Goal: Task Accomplishment & Management: Manage account settings

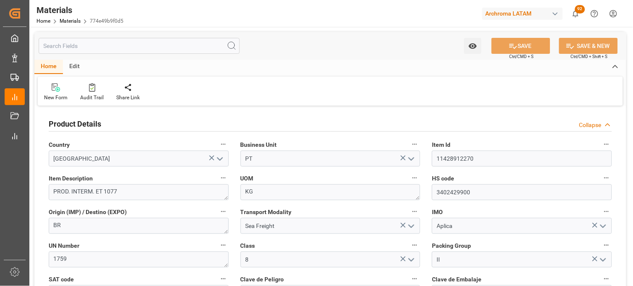
scroll to position [56, 0]
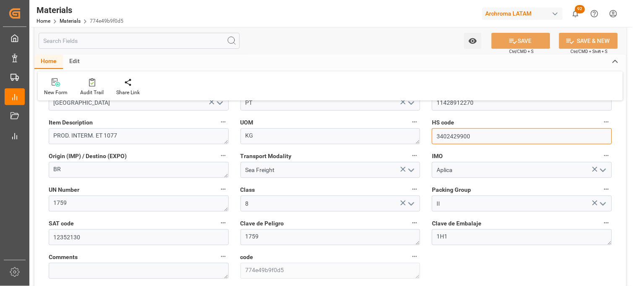
drag, startPoint x: 482, startPoint y: 136, endPoint x: 422, endPoint y: 138, distance: 59.2
click at [422, 138] on div "Product Details Collapse Country [GEOGRAPHIC_DATA] Business Unit PT Item Id 114…" at bounding box center [330, 213] width 592 height 323
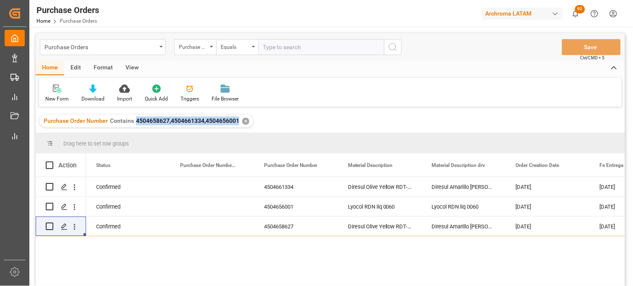
drag, startPoint x: 238, startPoint y: 121, endPoint x: 136, endPoint y: 123, distance: 102.1
click at [136, 123] on div "Purchase Order Number Contains 4504658627,4504661334,4504656001 ✕" at bounding box center [146, 121] width 214 height 13
copy span "4504658627,4504661334,4504656001"
click at [77, 226] on icon "open menu" at bounding box center [74, 226] width 9 height 9
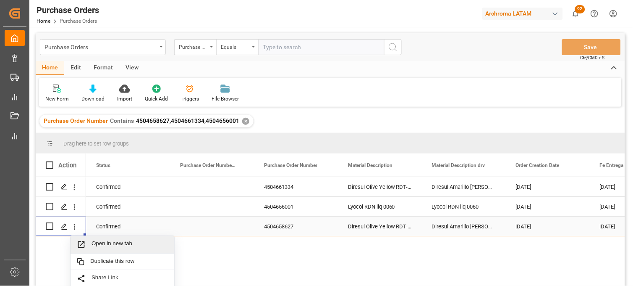
click at [110, 245] on span "Open in new tab" at bounding box center [130, 244] width 76 height 9
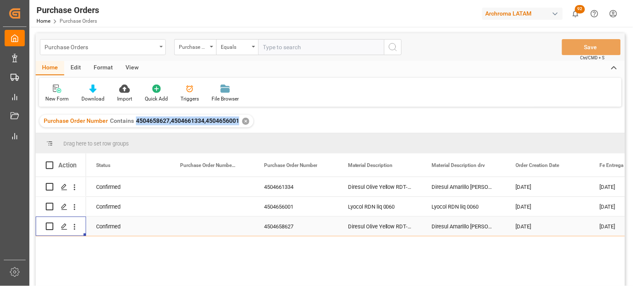
click at [160, 50] on div "Purchase Orders" at bounding box center [103, 47] width 126 height 16
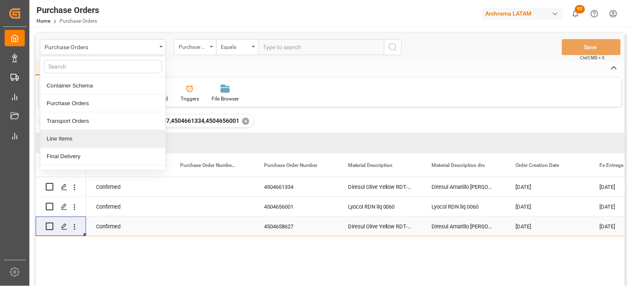
click at [108, 130] on div "Line Items" at bounding box center [102, 139] width 125 height 18
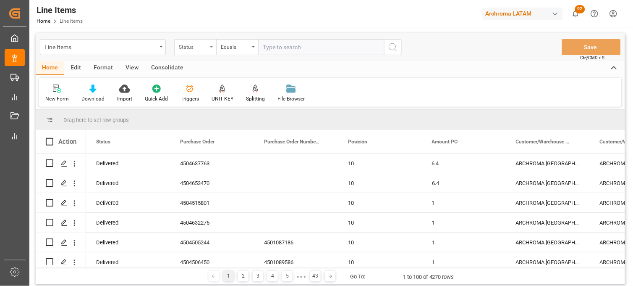
click at [212, 50] on div "Status" at bounding box center [195, 47] width 42 height 16
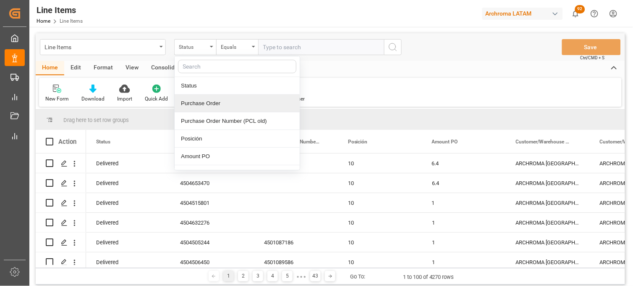
click at [209, 104] on div "Purchase Order" at bounding box center [237, 103] width 125 height 18
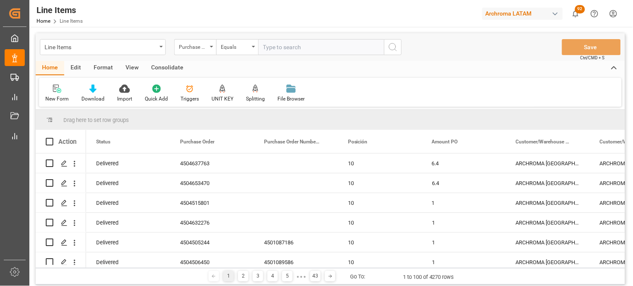
click at [295, 56] on div "Line Items Purchase Order Equals Save Ctrl/CMD + S" at bounding box center [331, 47] width 590 height 28
click at [286, 49] on input "text" at bounding box center [321, 47] width 126 height 16
paste input "4504658627,4504661334,4504656001"
type input "4504658627,4504661334,4504656001"
click at [398, 49] on icon "search button" at bounding box center [393, 47] width 10 height 10
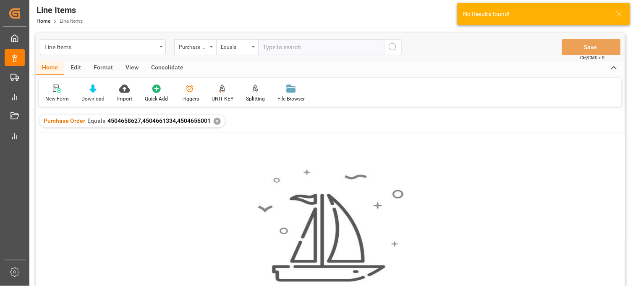
click at [215, 124] on div "Purchase Order Equals 4504658627,4504661334,4504656001 ✕" at bounding box center [132, 121] width 186 height 13
click at [215, 119] on div "✕" at bounding box center [217, 121] width 7 height 7
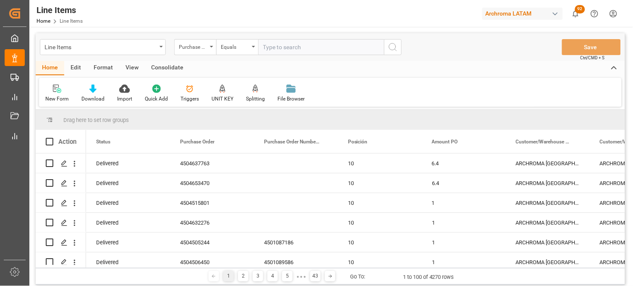
click at [255, 49] on div "Equals" at bounding box center [237, 47] width 42 height 16
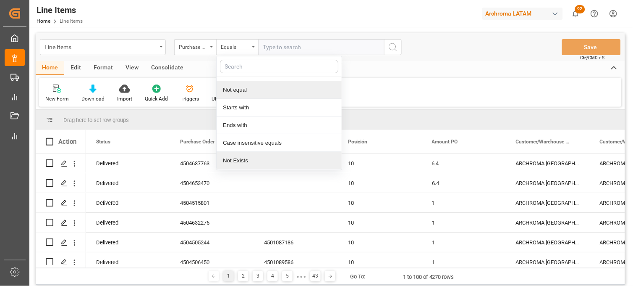
scroll to position [48, 0]
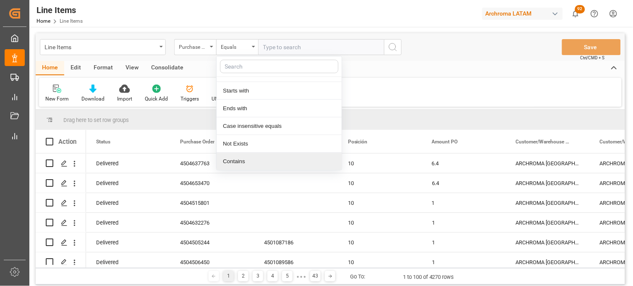
click at [241, 157] on div "Contains" at bounding box center [279, 161] width 125 height 18
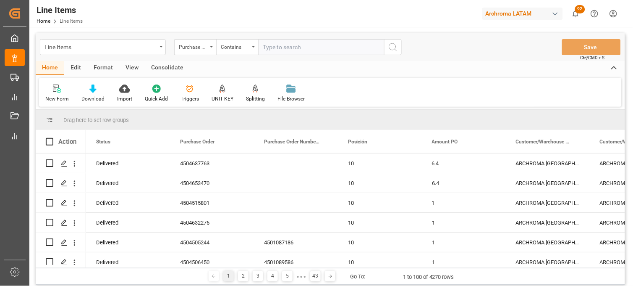
click at [284, 47] on input "text" at bounding box center [321, 47] width 126 height 16
paste input "4504658627,4504661334,4504656001"
type input "4504658627,4504661334,4504656001"
click at [391, 44] on icon "search button" at bounding box center [393, 47] width 10 height 10
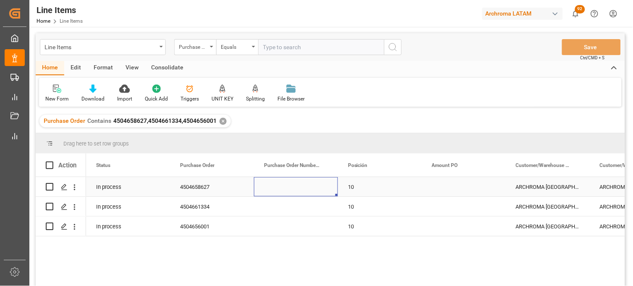
click at [289, 184] on div "Press SPACE to select this row." at bounding box center [296, 186] width 84 height 19
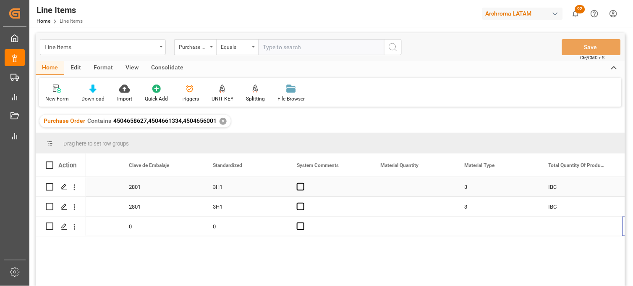
scroll to position [0, 1227]
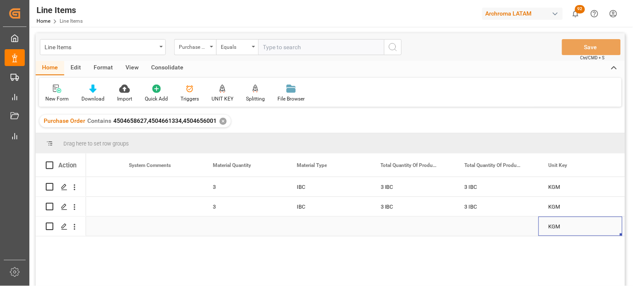
click at [221, 228] on div "Press SPACE to select this row." at bounding box center [245, 225] width 84 height 19
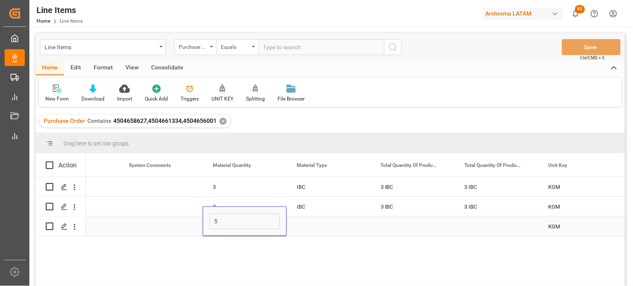
type input "54"
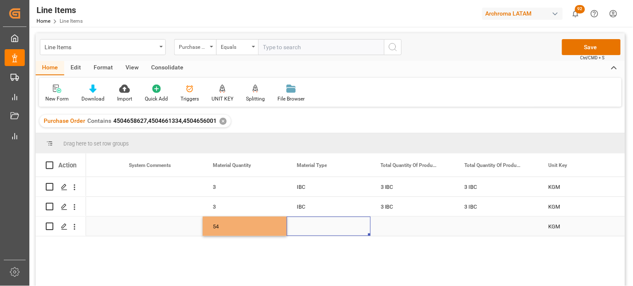
click at [309, 227] on div "Press SPACE to select this row." at bounding box center [329, 225] width 84 height 19
click at [309, 227] on input "Press SPACE to select this row." at bounding box center [329, 221] width 71 height 16
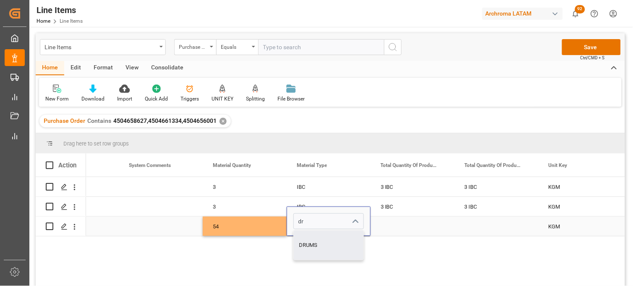
type input "DRUMS"
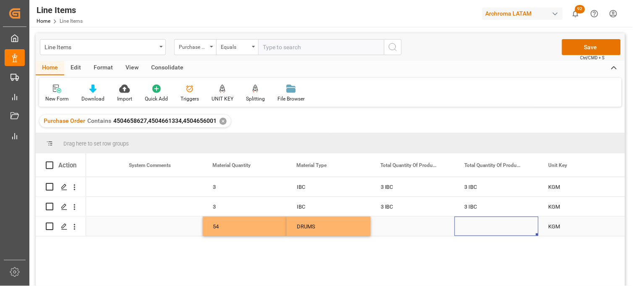
click at [480, 224] on div "Press SPACE to select this row." at bounding box center [497, 225] width 84 height 19
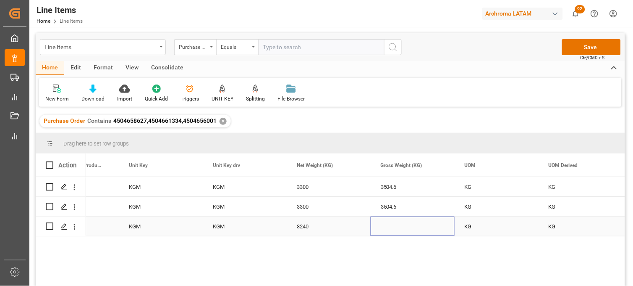
click at [388, 223] on div "Press SPACE to select this row." at bounding box center [413, 225] width 84 height 19
click at [388, 223] on input "Press SPACE to select this row." at bounding box center [413, 221] width 71 height 16
type input "3392.28"
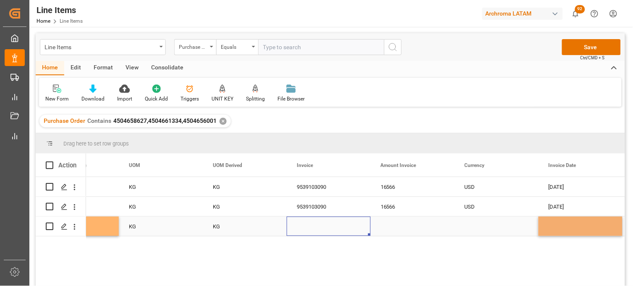
click at [314, 226] on div "Press SPACE to select this row." at bounding box center [329, 225] width 84 height 19
click at [314, 226] on input "Press SPACE to select this row." at bounding box center [329, 221] width 71 height 16
type input "9539103089"
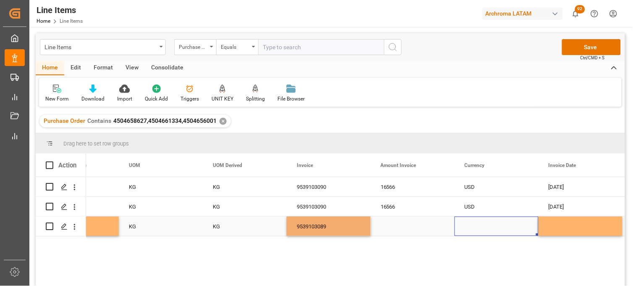
click at [477, 227] on div "Press SPACE to select this row." at bounding box center [497, 225] width 84 height 19
click at [477, 227] on input "Press SPACE to select this row." at bounding box center [497, 221] width 71 height 16
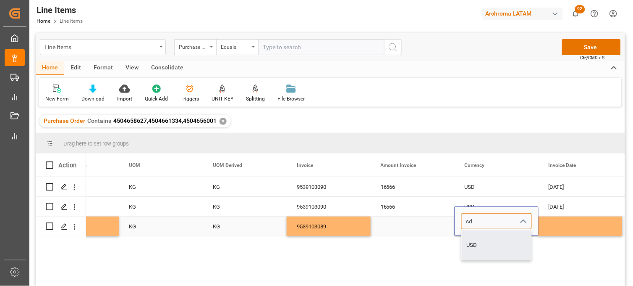
type input "USD"
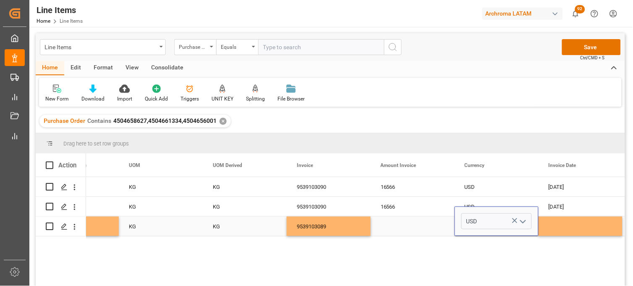
click at [561, 229] on div "Press SPACE to select this row." at bounding box center [581, 225] width 84 height 19
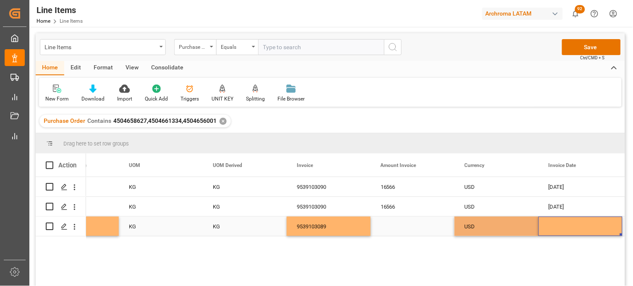
click at [561, 229] on div "Press SPACE to select this row." at bounding box center [581, 225] width 84 height 19
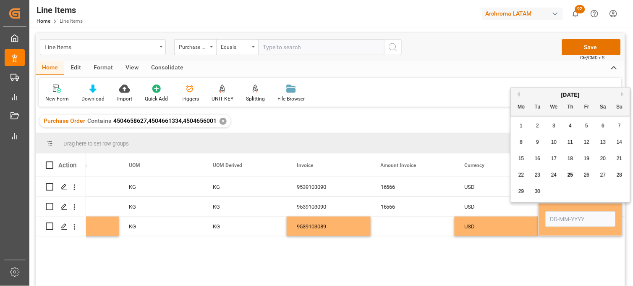
click at [539, 176] on span "23" at bounding box center [537, 175] width 5 height 6
type input "23-09-2025"
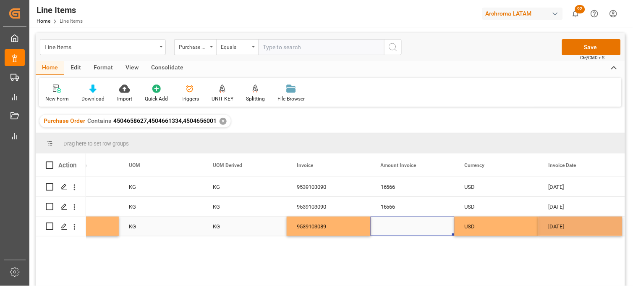
click at [412, 225] on div "Press SPACE to select this row." at bounding box center [413, 225] width 84 height 19
click at [393, 229] on div "Press SPACE to select this row." at bounding box center [413, 225] width 84 height 19
click at [389, 223] on input "Press SPACE to select this row." at bounding box center [413, 221] width 71 height 16
type input "9655.20"
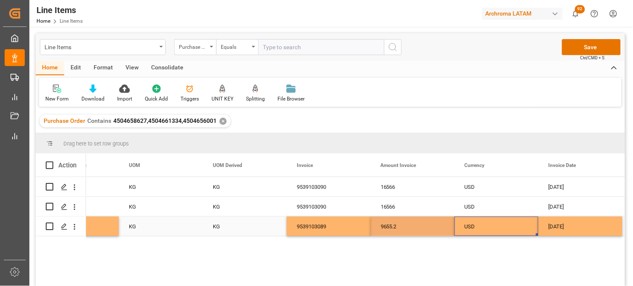
click at [485, 224] on div "USD" at bounding box center [497, 226] width 64 height 19
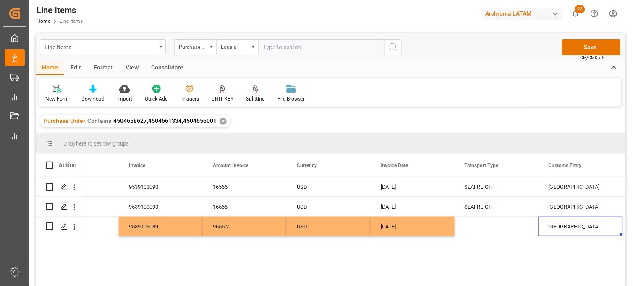
scroll to position [0, 2403]
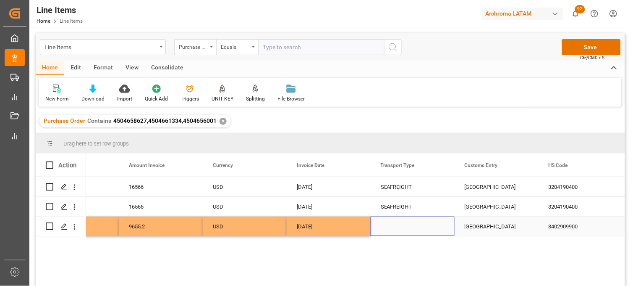
click at [401, 226] on div "Press SPACE to select this row." at bounding box center [413, 225] width 84 height 19
click at [401, 226] on input "Press SPACE to select this row." at bounding box center [413, 221] width 71 height 16
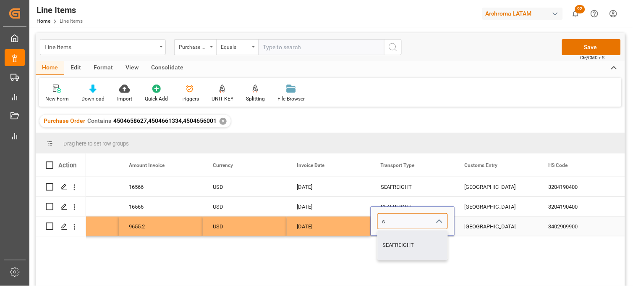
type input "SEAFREIGHT"
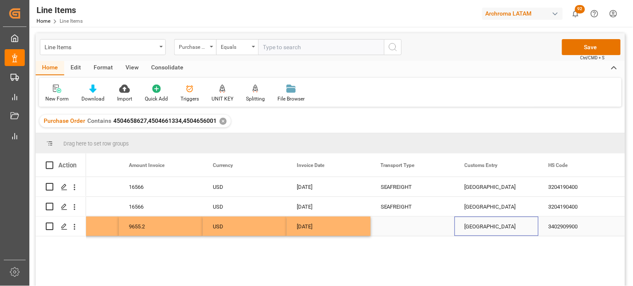
click at [471, 227] on div "[GEOGRAPHIC_DATA]" at bounding box center [497, 225] width 84 height 19
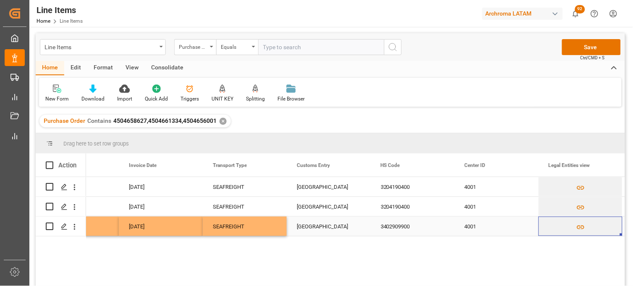
scroll to position [0, 2655]
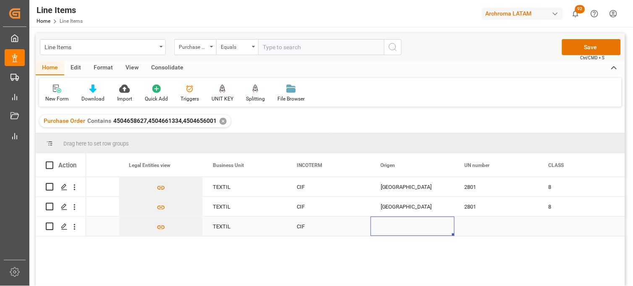
click at [391, 229] on div "Press SPACE to select this row." at bounding box center [413, 225] width 84 height 19
click at [391, 222] on input "Press SPACE to select this row." at bounding box center [413, 221] width 71 height 16
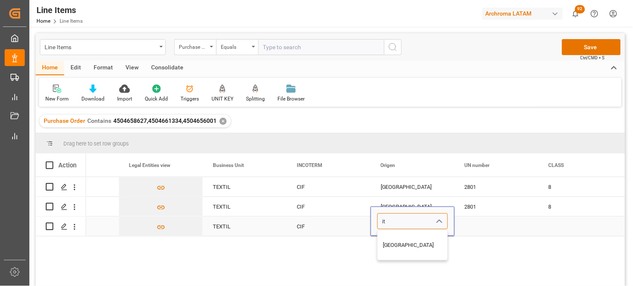
type input "ITALIA"
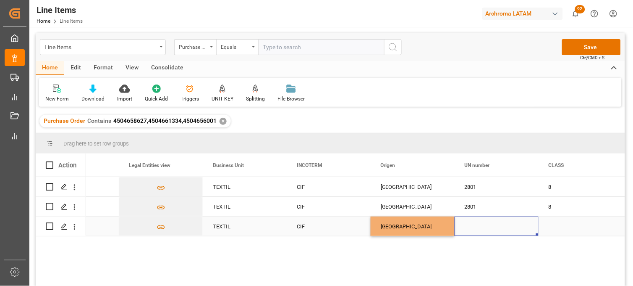
click at [474, 226] on div "Press SPACE to select this row." at bounding box center [497, 225] width 84 height 19
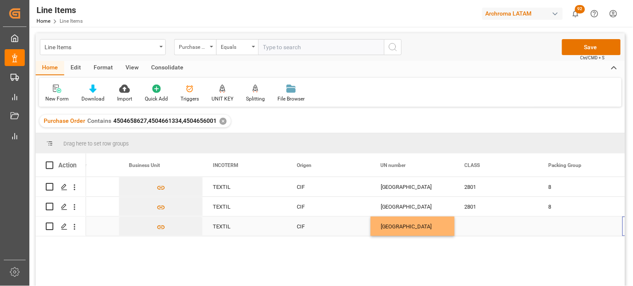
scroll to position [0, 3075]
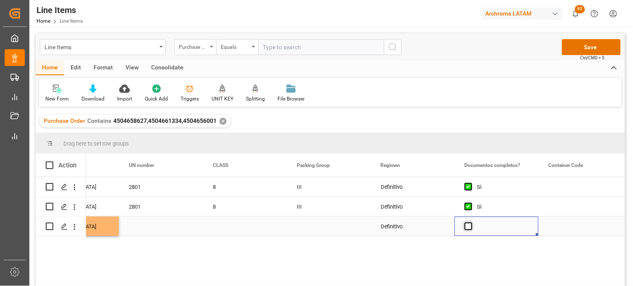
click at [468, 227] on span "Press SPACE to select this row." at bounding box center [469, 226] width 8 height 8
click at [471, 222] on input "Press SPACE to select this row." at bounding box center [471, 222] width 0 height 0
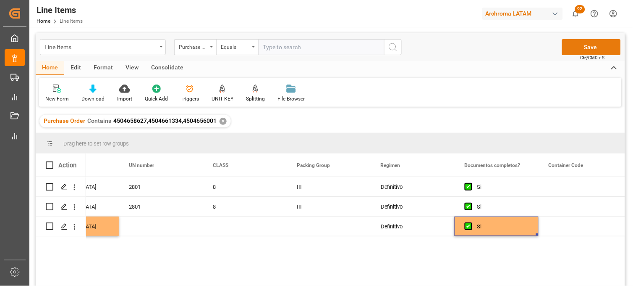
click at [574, 48] on button "Save" at bounding box center [591, 47] width 59 height 16
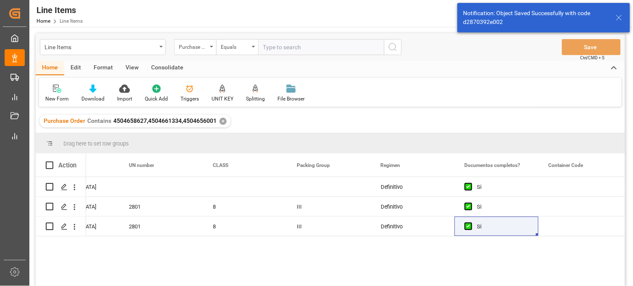
click at [49, 167] on span at bounding box center [50, 165] width 8 height 8
click at [52, 161] on input "checkbox" at bounding box center [52, 161] width 0 height 0
checkbox input "true"
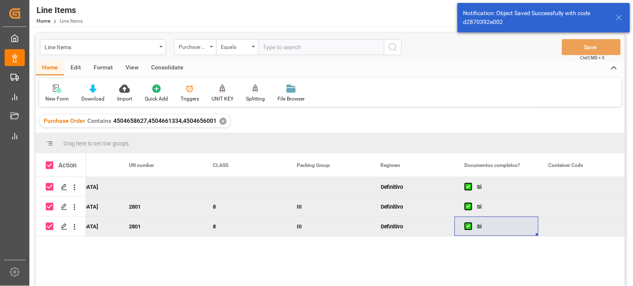
click at [168, 64] on div "Consolidate" at bounding box center [167, 68] width 45 height 14
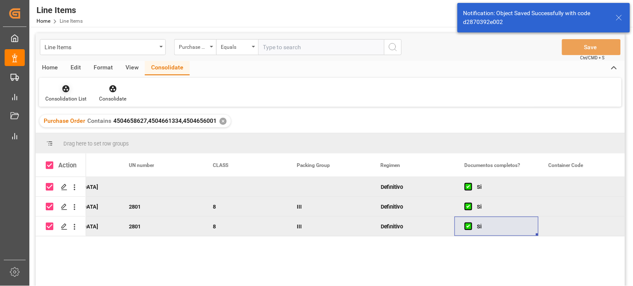
click at [71, 94] on div "Consolidation List" at bounding box center [66, 93] width 54 height 18
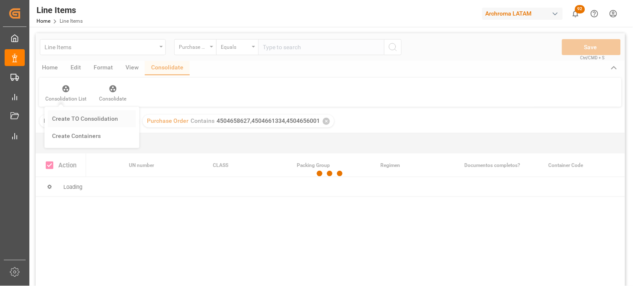
click at [85, 122] on div "Line Items Purchase Order Equals Save Ctrl/CMD + S Home Edit Format View Consol…" at bounding box center [331, 170] width 590 height 275
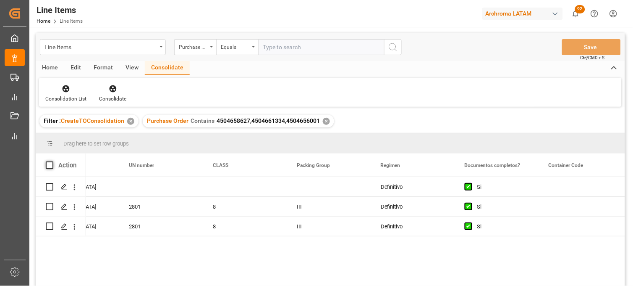
click at [51, 164] on span at bounding box center [50, 165] width 8 height 8
click at [52, 161] on input "checkbox" at bounding box center [52, 161] width 0 height 0
checkbox input "true"
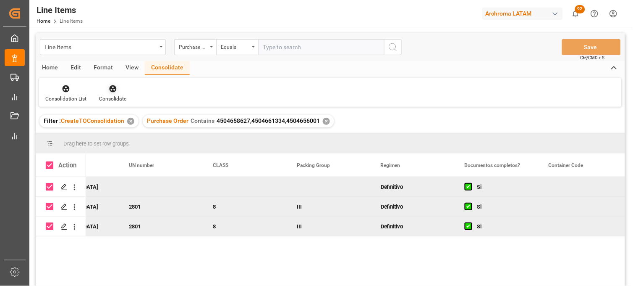
click at [114, 89] on icon at bounding box center [113, 88] width 8 height 8
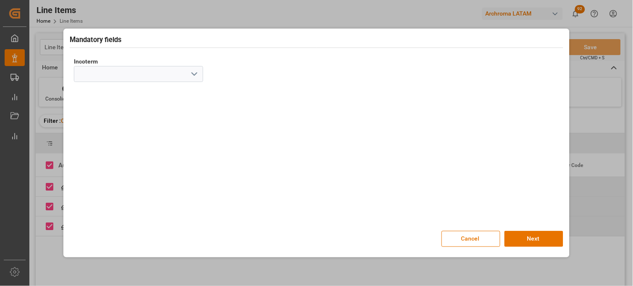
click at [188, 73] on button "open menu" at bounding box center [193, 74] width 13 height 13
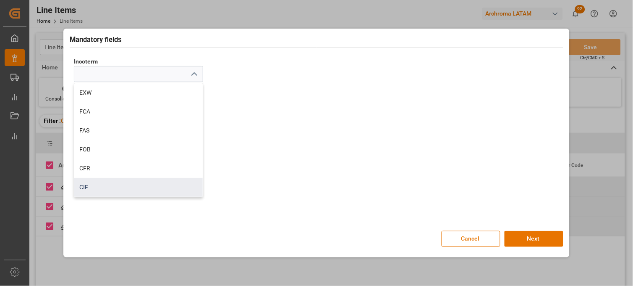
click at [126, 188] on div "CIF" at bounding box center [138, 187] width 128 height 19
type input "CIF"
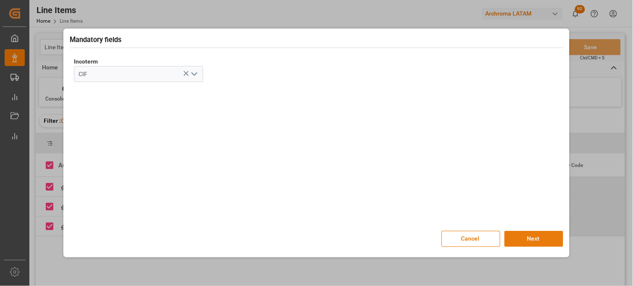
click at [515, 236] on button "Next" at bounding box center [534, 239] width 59 height 16
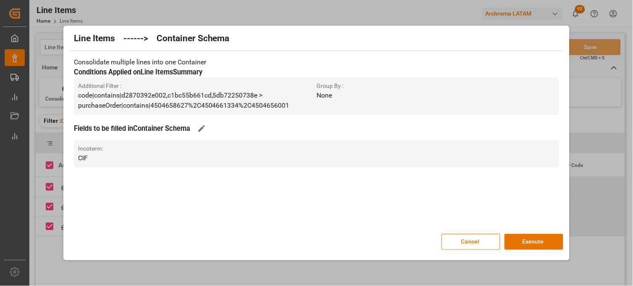
click at [515, 236] on button "Execute" at bounding box center [534, 241] width 59 height 16
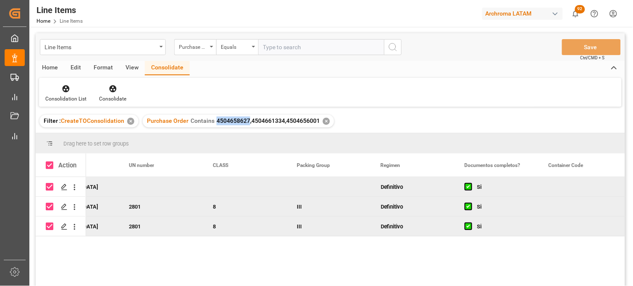
drag, startPoint x: 247, startPoint y: 123, endPoint x: 214, endPoint y: 123, distance: 32.8
click at [217, 123] on span "4504658627,4504661334,4504656001" at bounding box center [268, 120] width 103 height 7
copy span "4504658627"
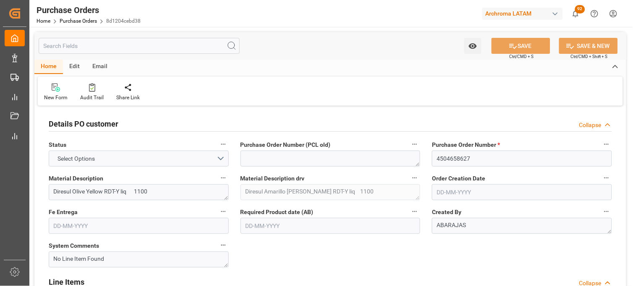
type input "1"
type input "25-08-2025"
type input "24-10-2025"
type input "22-11-2025"
type input "27-09-2025"
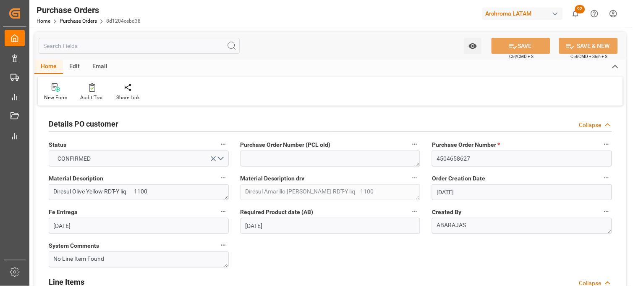
type input "16-10-2025"
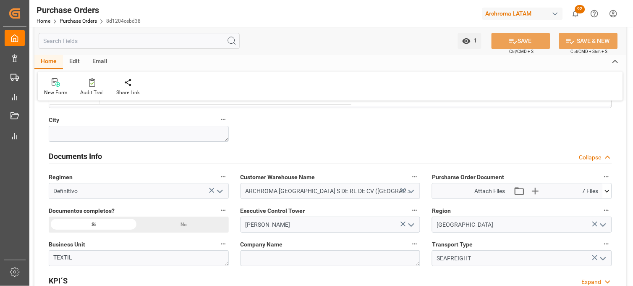
scroll to position [578, 0]
click at [611, 192] on icon at bounding box center [607, 189] width 9 height 9
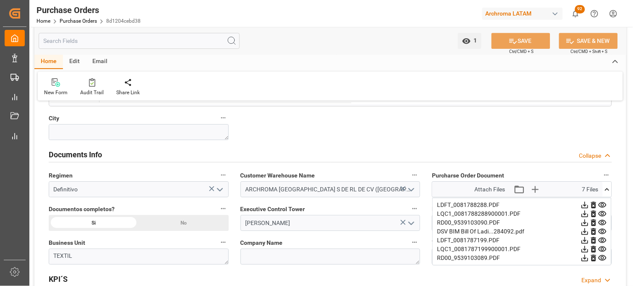
click at [603, 256] on icon at bounding box center [603, 257] width 8 height 5
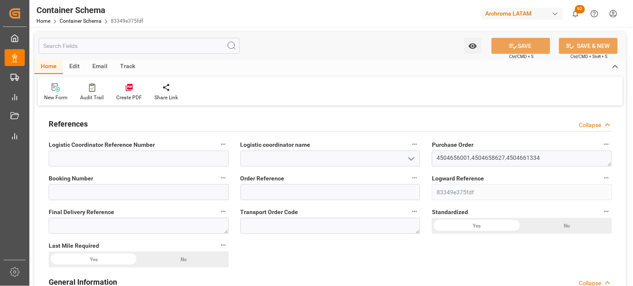
type input "0"
type input "3"
type input "60"
type input "9840"
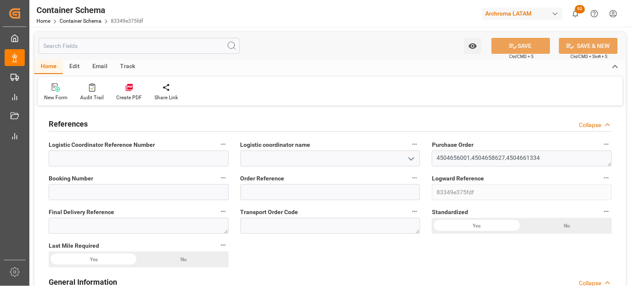
type input "10401.48"
type input "0"
type input "[DATE]"
type input "[DATE] 15:48"
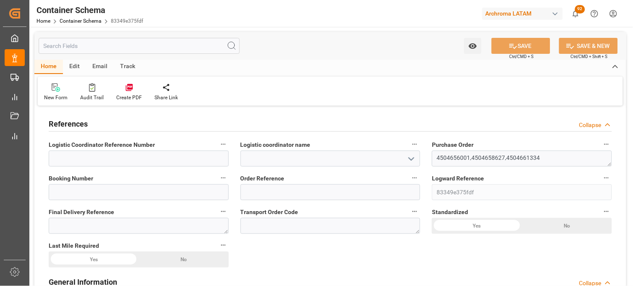
type input "[DATE] 15:48"
type input "[DATE]"
click at [274, 155] on input at bounding box center [331, 158] width 180 height 16
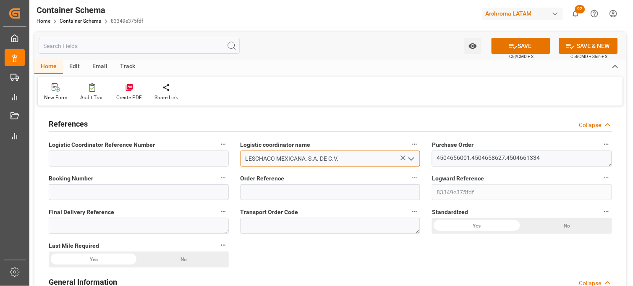
type input "LESCHACO MEXICANA, S.A. DE C.V."
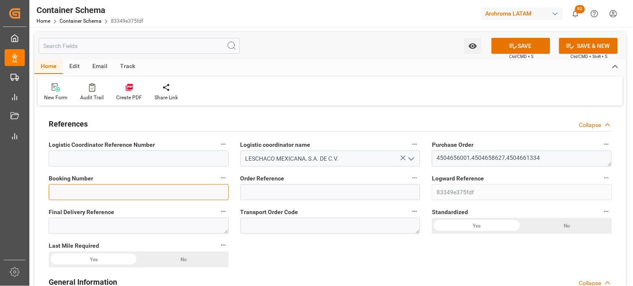
click at [144, 198] on input at bounding box center [139, 192] width 180 height 16
paste input "BCN0284092"
type input "BCN0284092"
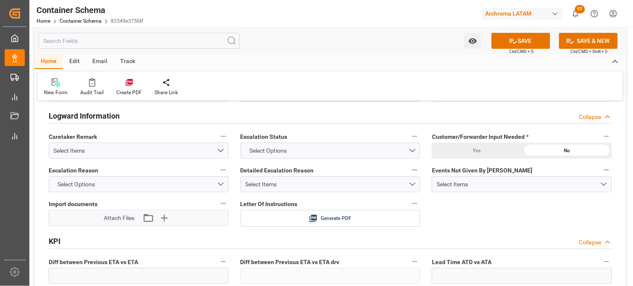
scroll to position [1344, 0]
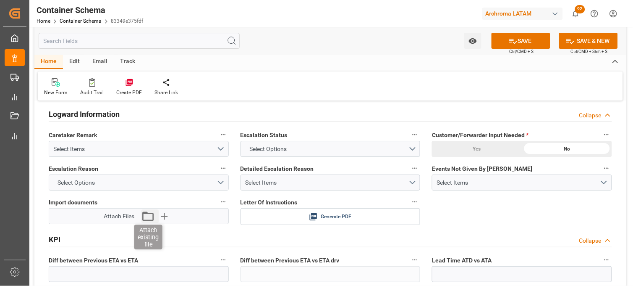
click at [150, 217] on icon "button" at bounding box center [148, 215] width 13 height 13
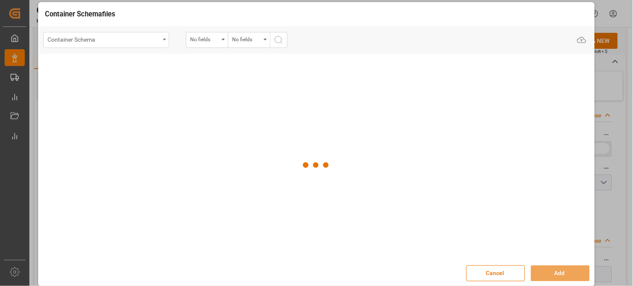
click at [160, 43] on div "Container Schema" at bounding box center [106, 40] width 126 height 16
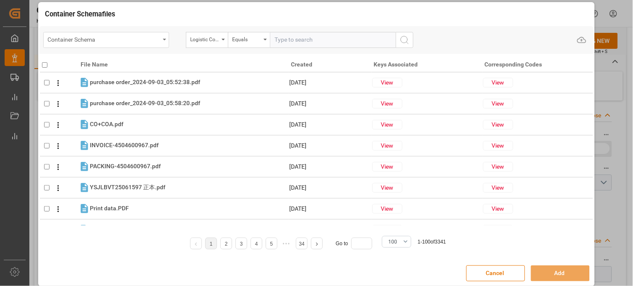
click at [164, 39] on icon "open menu" at bounding box center [164, 40] width 3 height 2
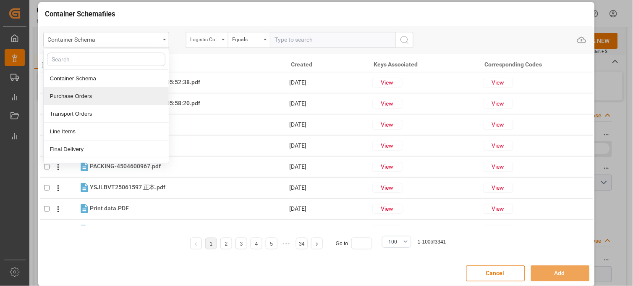
click at [123, 101] on div "Purchase Orders" at bounding box center [106, 96] width 125 height 18
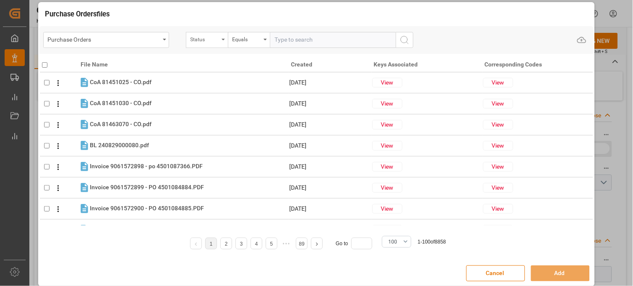
click at [221, 42] on div "Status" at bounding box center [207, 40] width 42 height 16
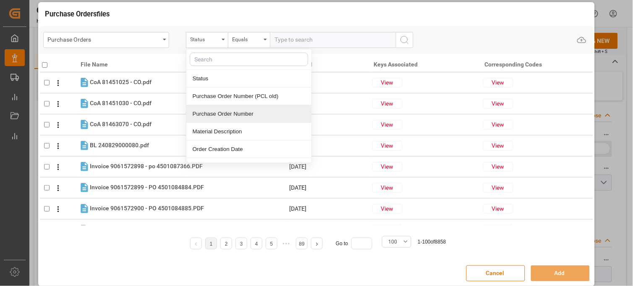
click at [220, 113] on div "Purchase Order Number" at bounding box center [248, 114] width 125 height 18
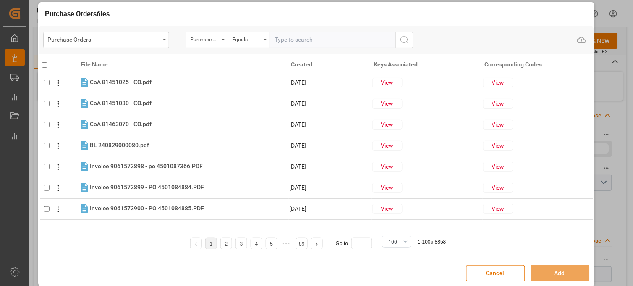
click at [294, 42] on input "text" at bounding box center [333, 40] width 126 height 16
paste input "4504658627"
type input "4504658627"
click at [406, 36] on icon "search button" at bounding box center [405, 40] width 10 height 10
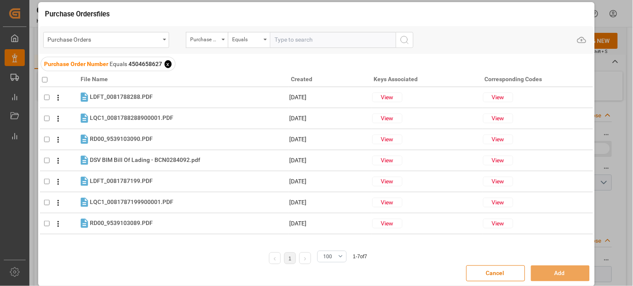
click at [44, 80] on input "checkbox" at bounding box center [44, 79] width 5 height 5
checkbox input "true"
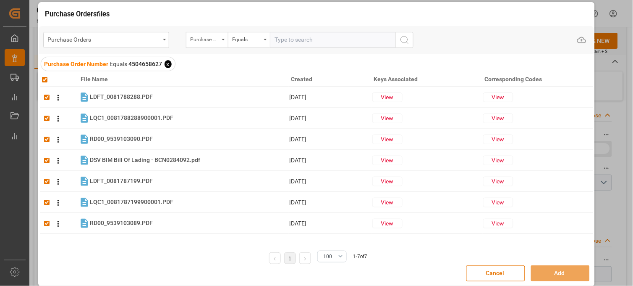
checkbox input "true"
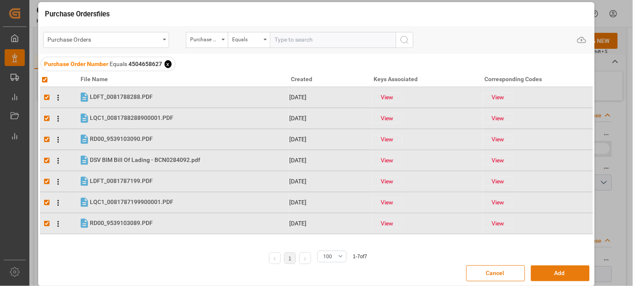
click at [543, 275] on button "Add" at bounding box center [560, 273] width 59 height 16
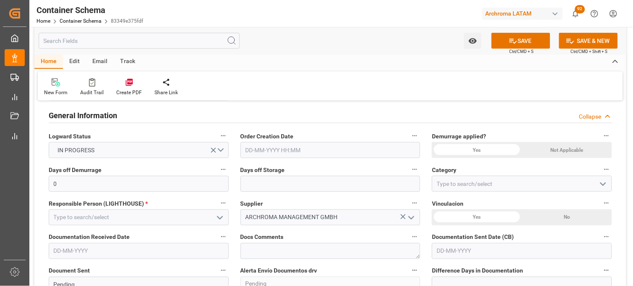
scroll to position [168, 0]
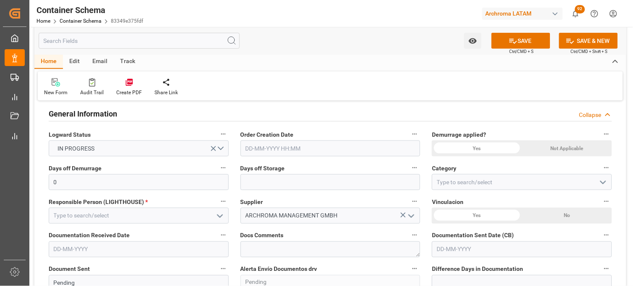
click at [273, 144] on input "text" at bounding box center [331, 148] width 180 height 16
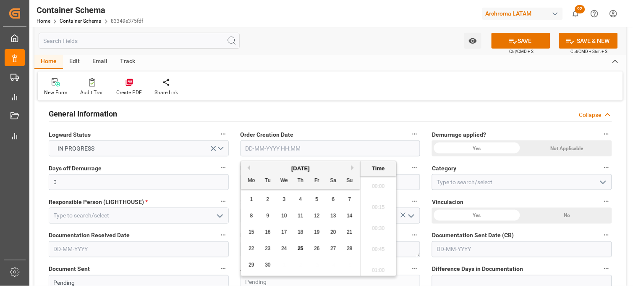
scroll to position [779, 0]
click at [255, 241] on div "22 23 24 25 26 27 28" at bounding box center [301, 248] width 115 height 16
click at [301, 251] on span "25" at bounding box center [300, 248] width 5 height 6
click at [377, 230] on li "09:45" at bounding box center [379, 225] width 36 height 21
type input "[DATE] 09:45"
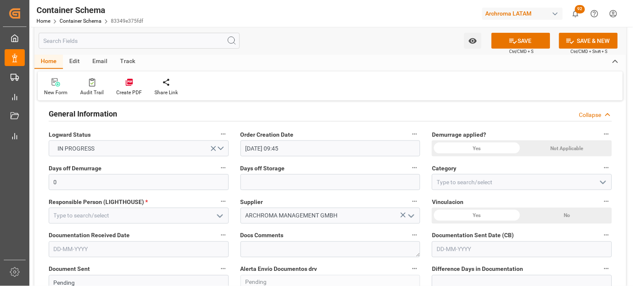
click at [493, 150] on div "Yes" at bounding box center [477, 148] width 90 height 16
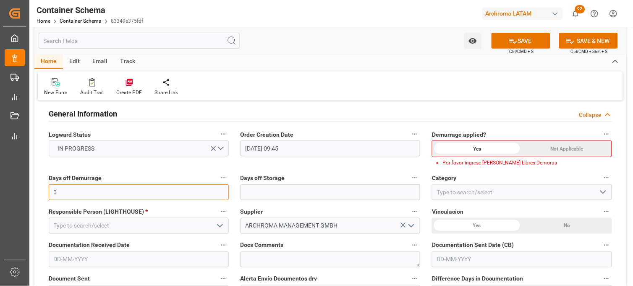
click at [207, 197] on input "0" at bounding box center [139, 192] width 180 height 16
type input "10"
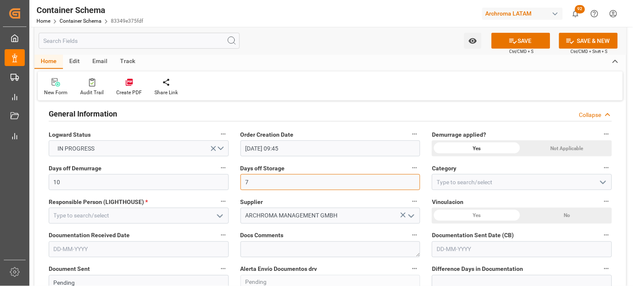
type input "7"
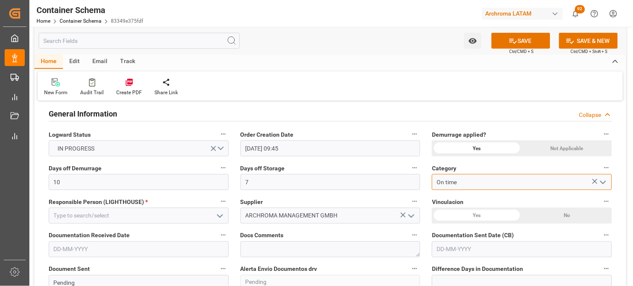
type input "On time"
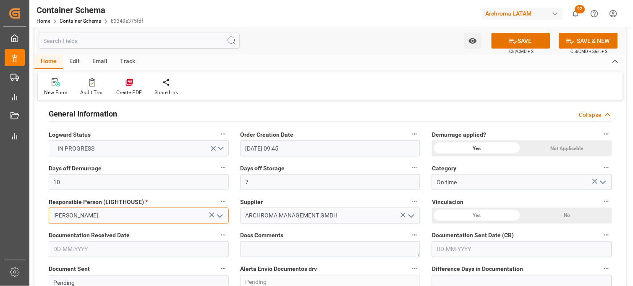
type input "[PERSON_NAME]"
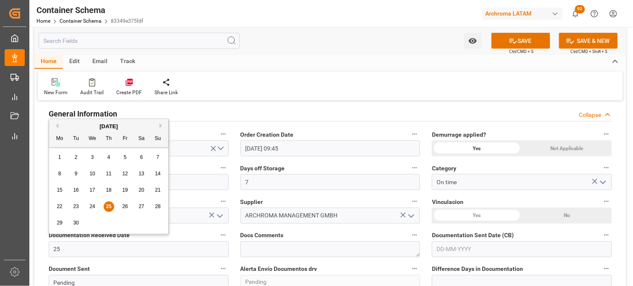
type input "[DATE]"
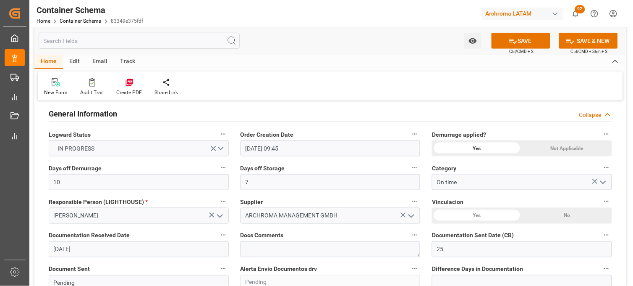
type input "[DATE]"
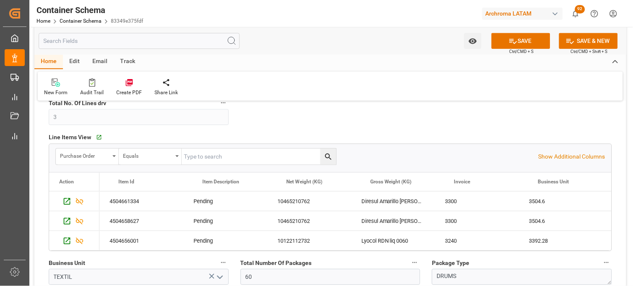
scroll to position [0, 327]
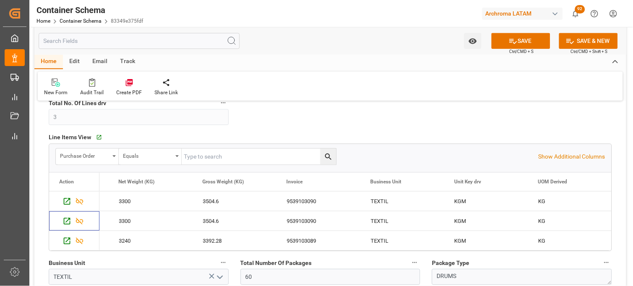
click at [426, 279] on div "Package Type DRUMS" at bounding box center [522, 271] width 192 height 34
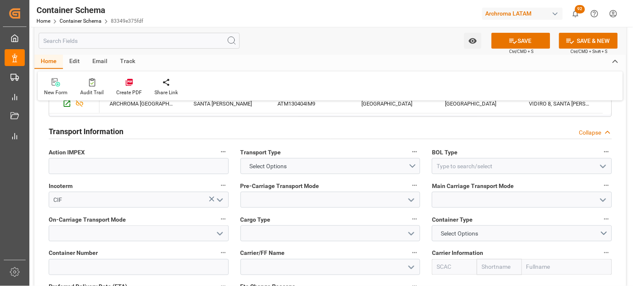
scroll to position [868, 0]
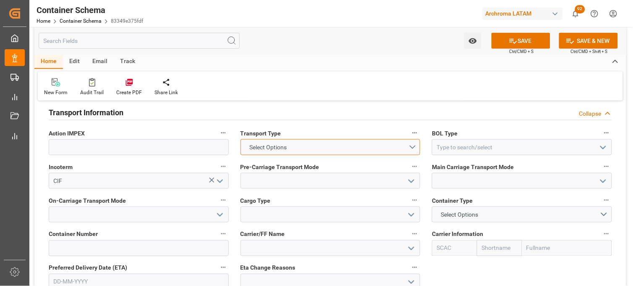
click at [414, 149] on button "Select Options" at bounding box center [331, 147] width 180 height 16
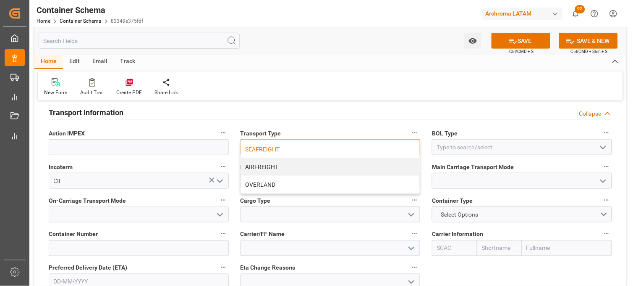
click at [377, 146] on div "SEAFREIGHT" at bounding box center [330, 149] width 179 height 18
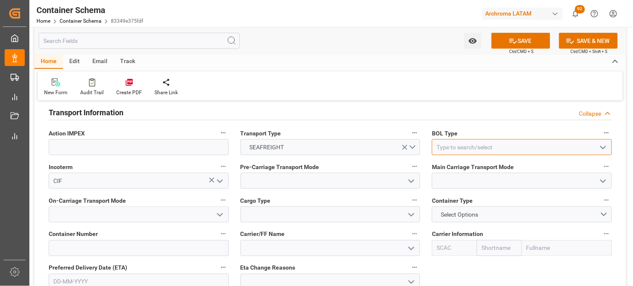
click at [439, 149] on input at bounding box center [522, 147] width 180 height 16
type input "HOUSE"
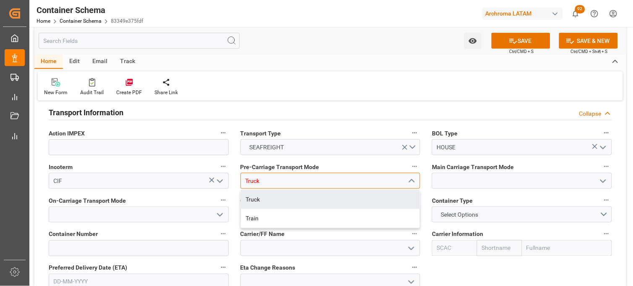
type input "Truck"
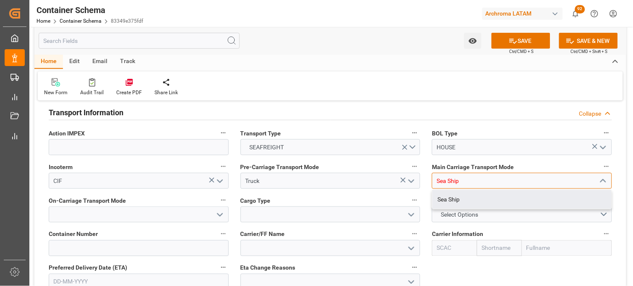
type input "Sea Ship"
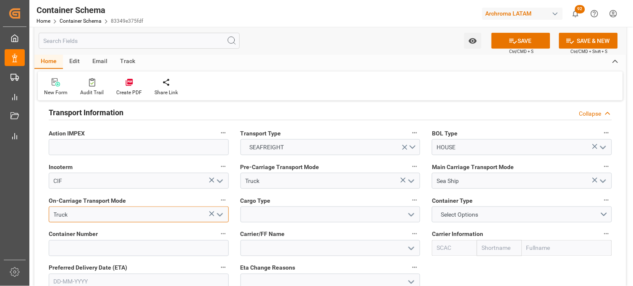
type input "Truck"
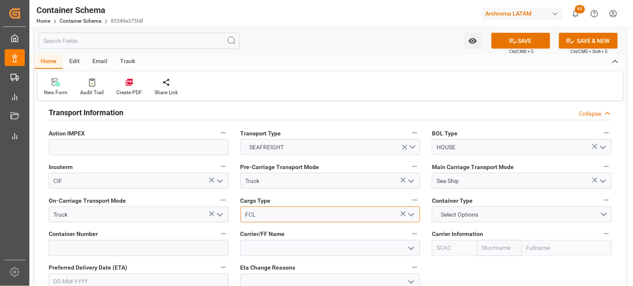
type input "FCL"
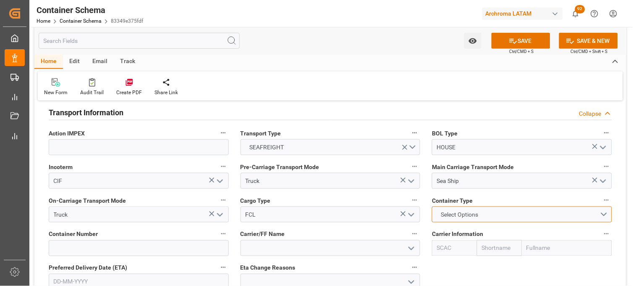
click at [452, 216] on span "Select Options" at bounding box center [460, 214] width 46 height 9
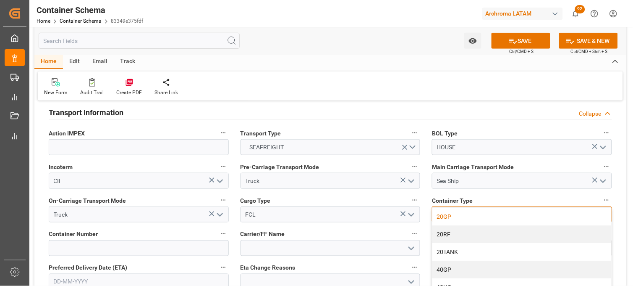
click at [451, 219] on div "20GP" at bounding box center [522, 216] width 179 height 18
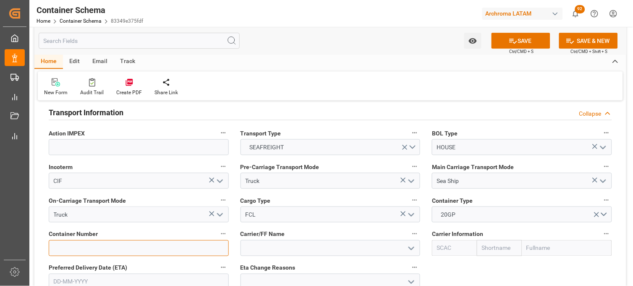
click at [213, 244] on input at bounding box center [139, 248] width 180 height 16
paste input "HAMU 1027700"
click at [74, 249] on input "HAMU 1027700" at bounding box center [139, 248] width 180 height 16
type input "HAMU1027700"
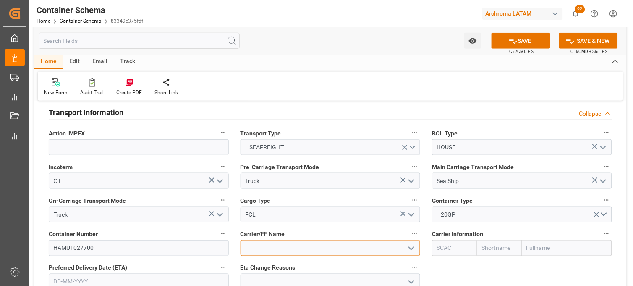
click at [260, 248] on input at bounding box center [331, 248] width 180 height 16
type input "DSV AIR & SEA, S.A. DE C.V."
type input "HAPA"
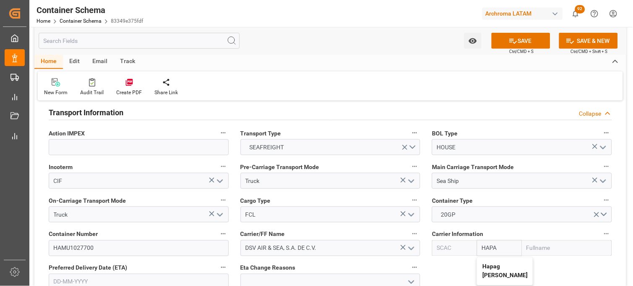
click at [488, 266] on b "Hapag [PERSON_NAME]" at bounding box center [504, 271] width 45 height 16
type input "HLCU"
type input "Hapag [PERSON_NAME]"
type input "Hapag Lloyd Aktiengesellschaft"
type input "Hapag [PERSON_NAME]"
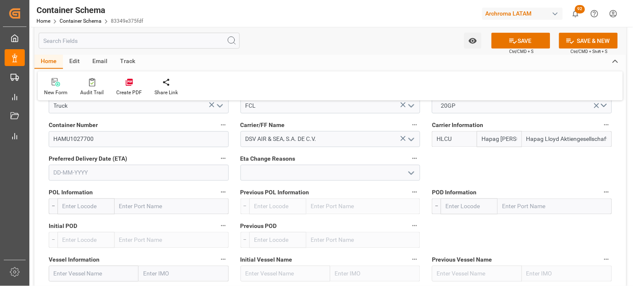
scroll to position [981, 0]
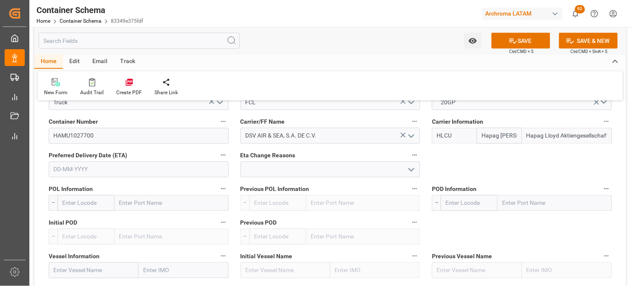
click at [147, 168] on input "text" at bounding box center [139, 169] width 180 height 16
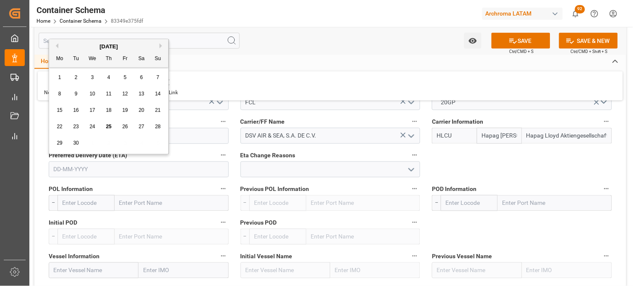
click at [64, 121] on div "22 23 24 25 26 27 28" at bounding box center [109, 126] width 115 height 16
click at [162, 48] on div "[DATE]" at bounding box center [108, 46] width 119 height 8
click at [162, 47] on button "Next Month" at bounding box center [162, 45] width 5 height 5
click at [110, 112] on span "16" at bounding box center [108, 110] width 5 height 6
type input "[DATE]"
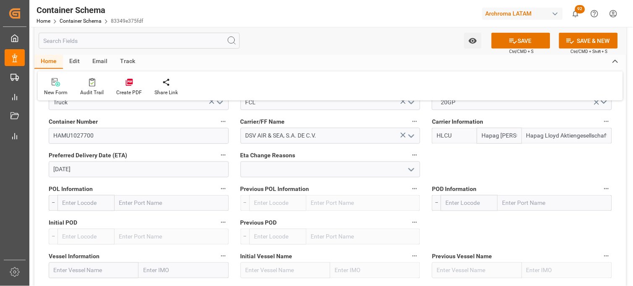
click at [160, 208] on input "text" at bounding box center [172, 203] width 114 height 16
type input "BARCELONA"
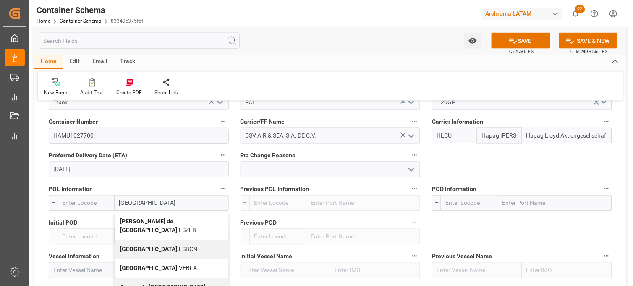
click at [134, 246] on b "[GEOGRAPHIC_DATA]" at bounding box center [148, 249] width 57 height 7
type input "ESBCN"
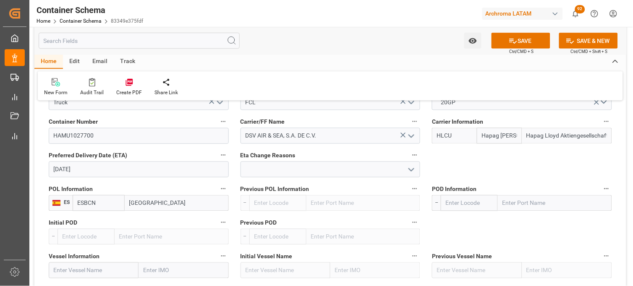
type input "[GEOGRAPHIC_DATA]"
click at [520, 202] on input "text" at bounding box center [555, 203] width 114 height 16
type input "VERACR"
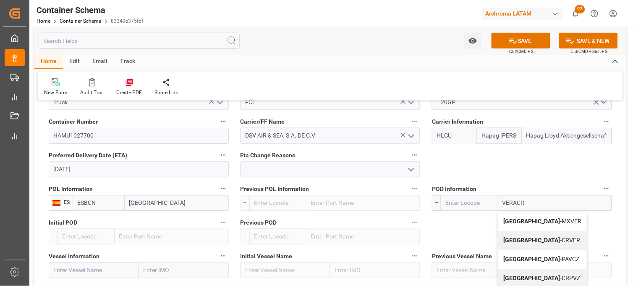
click at [513, 220] on b "[GEOGRAPHIC_DATA]" at bounding box center [531, 221] width 57 height 7
type input "MXVER"
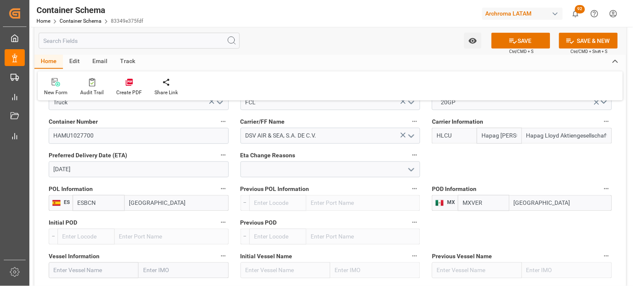
type input "[GEOGRAPHIC_DATA]"
click at [112, 267] on input "text" at bounding box center [94, 270] width 90 height 16
paste input "PANAMA EXPRESS"
type input "PANAMA EXPRESS"
type input "9641223"
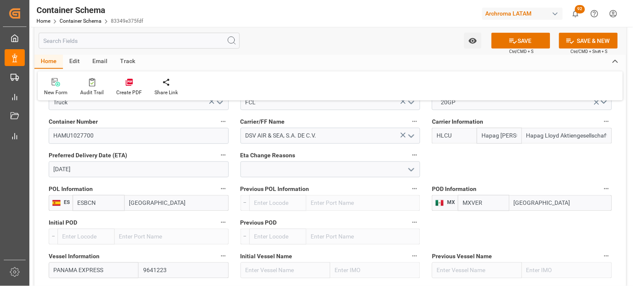
type input "PANAMA EXPRESS"
click at [233, 270] on div "Vessel Information PANAMA EXPRESS 9641223" at bounding box center [139, 264] width 192 height 34
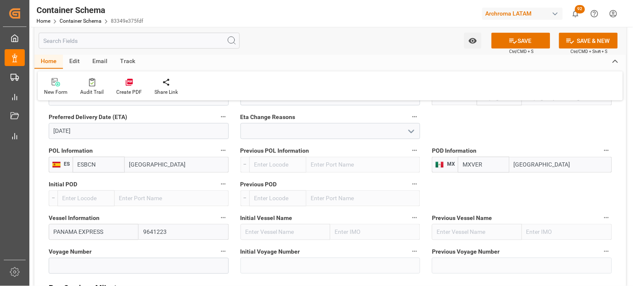
scroll to position [1036, 0]
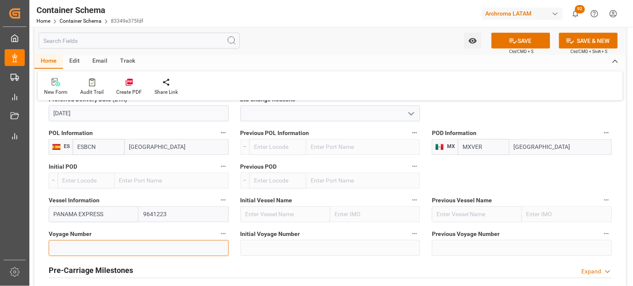
click at [212, 249] on input at bounding box center [139, 248] width 180 height 16
paste input "539W"
type input "539W"
click at [236, 225] on div "Initial Voyage Number" at bounding box center [331, 242] width 192 height 34
click at [233, 223] on div "Vessel Information PANAMA EXPRESS 9641223" at bounding box center [139, 208] width 192 height 34
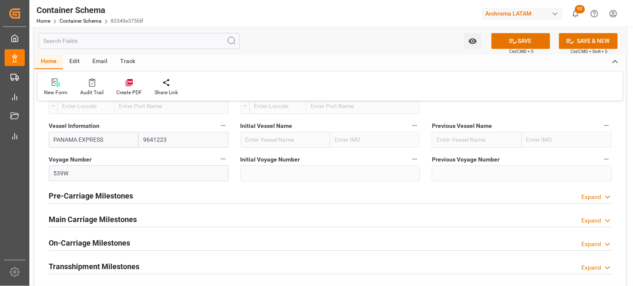
scroll to position [1130, 0]
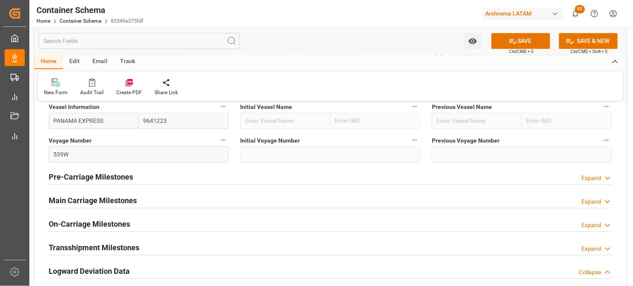
click at [225, 203] on div "Main Carriage Milestones Expand" at bounding box center [331, 199] width 564 height 16
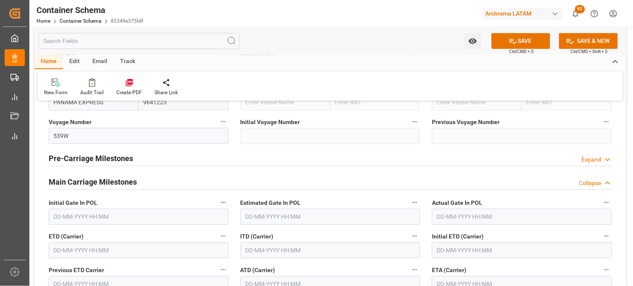
scroll to position [1167, 0]
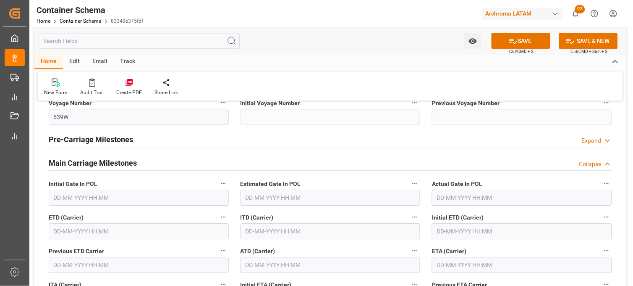
click at [455, 264] on input "text" at bounding box center [522, 265] width 180 height 16
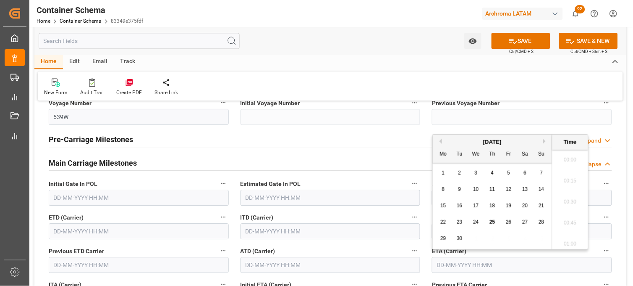
scroll to position [779, 0]
click at [465, 207] on div "15 16 17 18 19 20 21" at bounding box center [492, 205] width 115 height 16
click at [463, 207] on div "16" at bounding box center [460, 206] width 10 height 10
click at [558, 210] on li "10:00" at bounding box center [571, 220] width 36 height 21
type input "[DATE] 10:00"
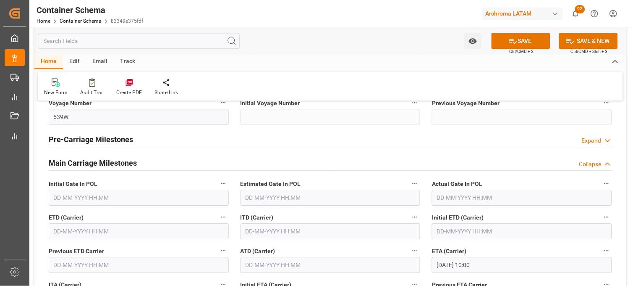
click at [431, 245] on div "ETA (Carrier) 16-09-2025 10:00" at bounding box center [522, 259] width 192 height 34
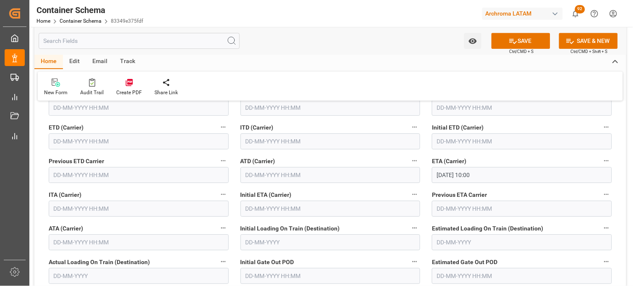
scroll to position [1335, 0]
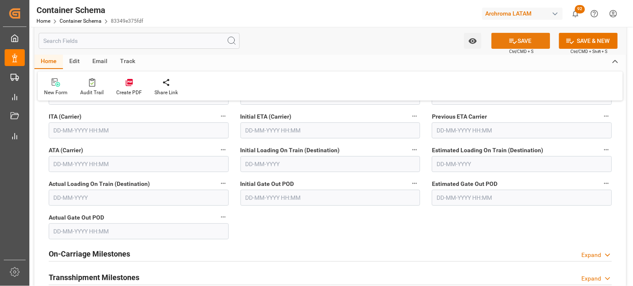
click at [518, 46] on button "SAVE" at bounding box center [521, 41] width 59 height 16
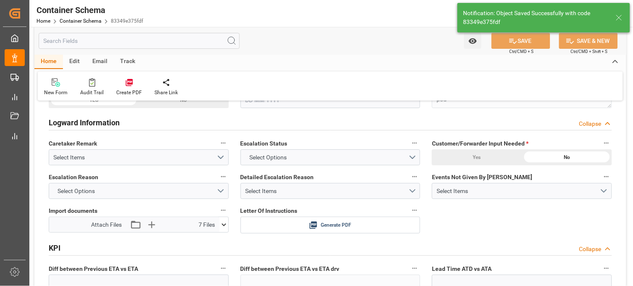
type input "Document Sent"
type textarea "Documents Sent"
type input "MXVER"
type input "[GEOGRAPHIC_DATA]"
type input "PANAMA EXPRESS"
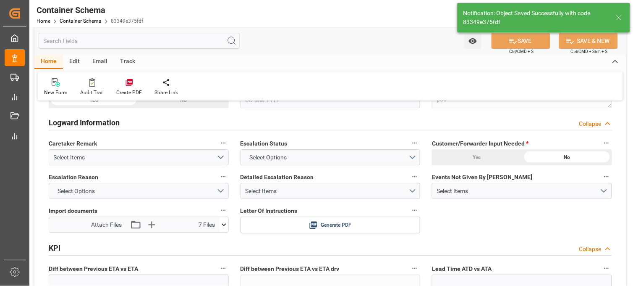
type input "9641223"
type input "539W"
type textarea "pod"
type input "0"
type input "[DATE]"
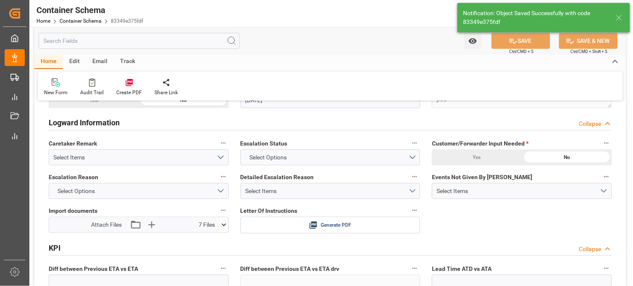
type input "25-09-2025 15:52"
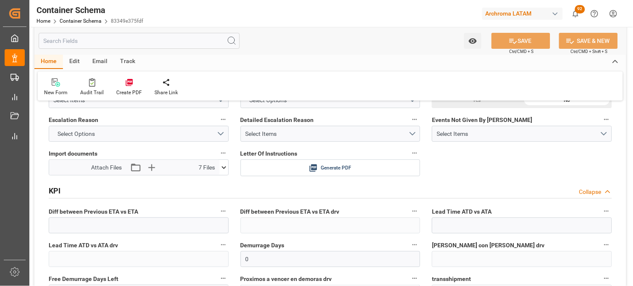
scroll to position [1399, 0]
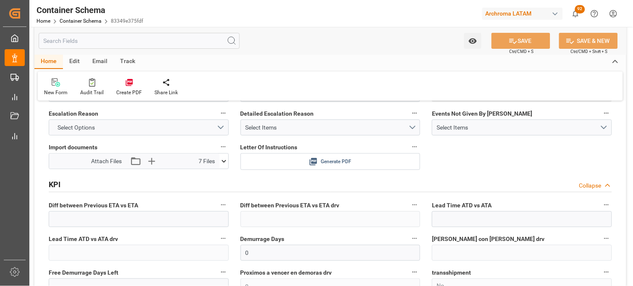
click at [315, 164] on icon at bounding box center [313, 161] width 9 height 9
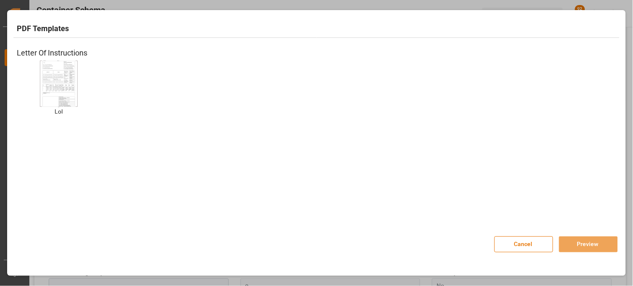
click at [65, 87] on img at bounding box center [59, 83] width 34 height 47
click at [577, 242] on button "Preview" at bounding box center [588, 244] width 59 height 16
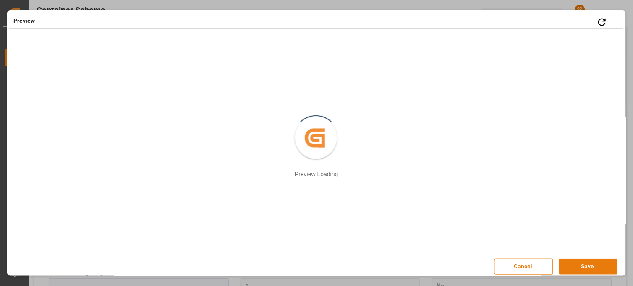
click at [604, 271] on button "Save" at bounding box center [588, 266] width 59 height 16
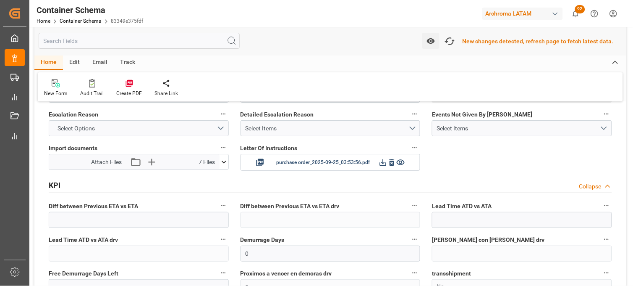
scroll to position [1400, 0]
click at [454, 42] on icon "button" at bounding box center [449, 40] width 13 height 13
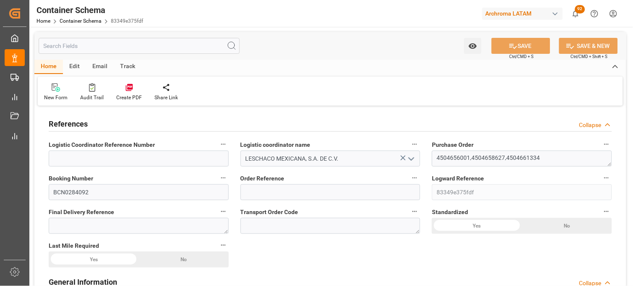
type input "10"
type input "7"
type input "0"
type input "3"
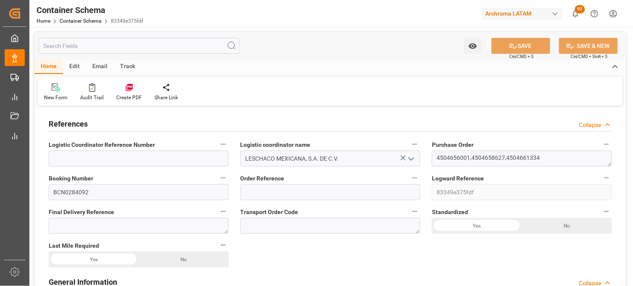
type input "60"
type input "9840"
type input "10401.48"
type input "Hapag [PERSON_NAME]"
type input "Hapag Lloyd Aktiengesellschaft"
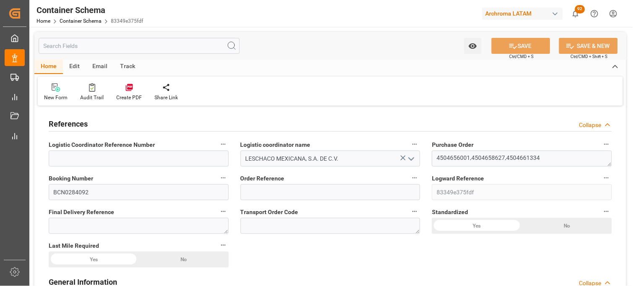
type input "ESBCN"
type input "MXVER"
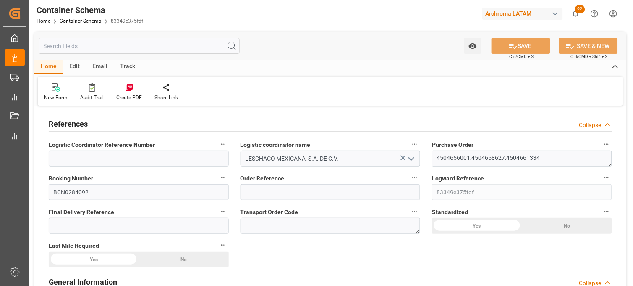
type input "9641223"
type input "0"
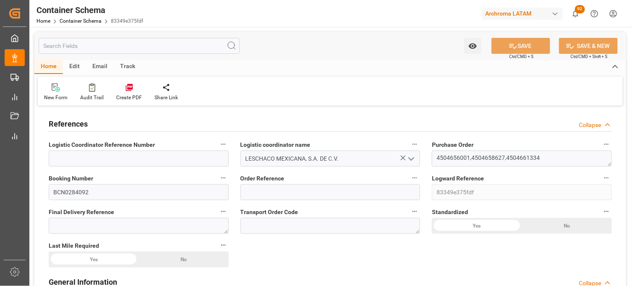
type input "0"
type input "[DATE] 09:45"
type input "[DATE]"
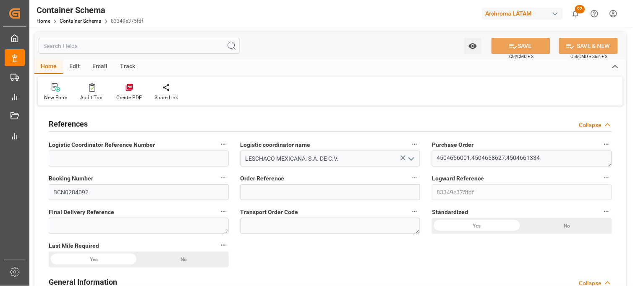
type input "[DATE]"
type input "[DATE] 15:53"
type input "[DATE] 15:48"
type input "[DATE]"
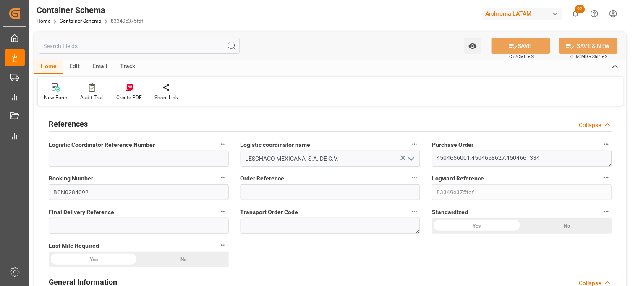
click at [232, 195] on div "Booking Number BCN0284092" at bounding box center [139, 186] width 192 height 34
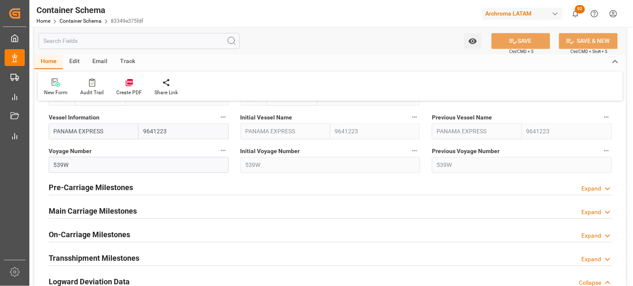
scroll to position [1157, 0]
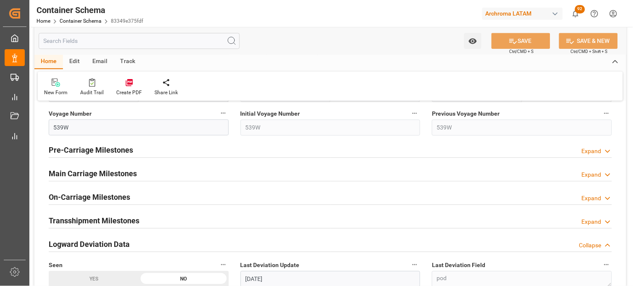
click at [129, 174] on h2 "Main Carriage Milestones" at bounding box center [93, 173] width 88 height 11
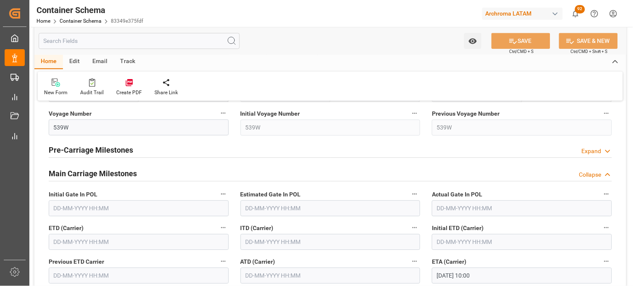
click at [97, 240] on input "text" at bounding box center [139, 241] width 180 height 16
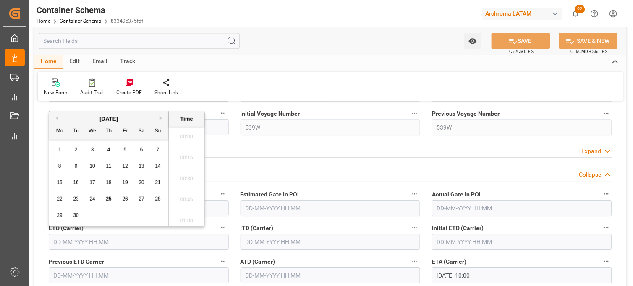
scroll to position [779, 0]
click at [144, 199] on span "27" at bounding box center [141, 199] width 5 height 6
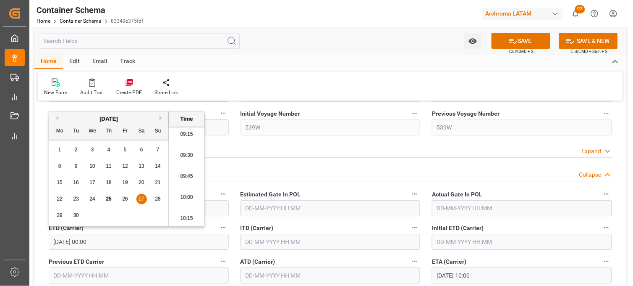
click at [183, 192] on li "10:00" at bounding box center [187, 197] width 36 height 21
type input "[DATE] 10:00"
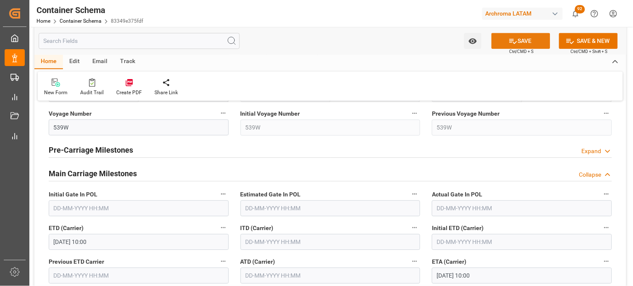
click at [508, 45] on button "SAVE" at bounding box center [521, 41] width 59 height 16
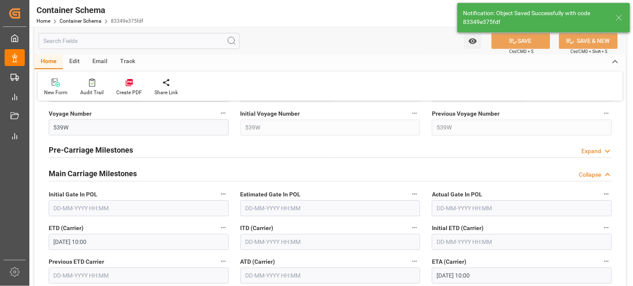
type textarea "Container is already in Final Delivery Phase."
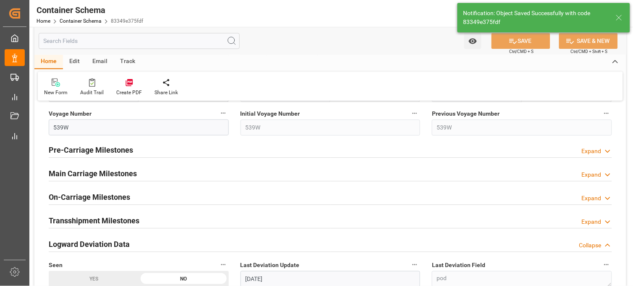
type input "0"
type input "[DATE] 15:54"
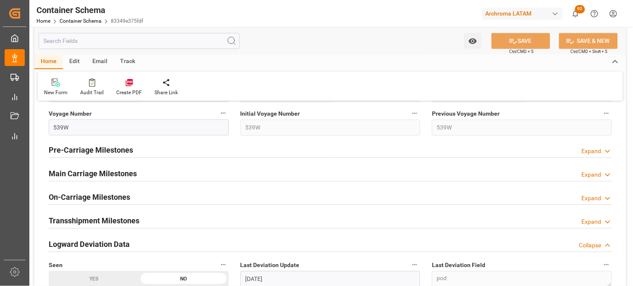
click at [191, 169] on div "Main Carriage Milestones Expand" at bounding box center [331, 173] width 564 height 16
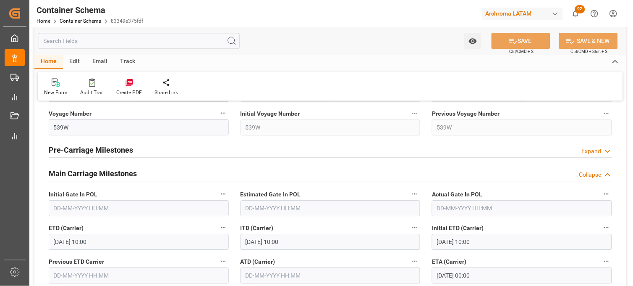
click at [426, 240] on div "ITD (Carrier) [DATE] 10:00" at bounding box center [331, 236] width 192 height 34
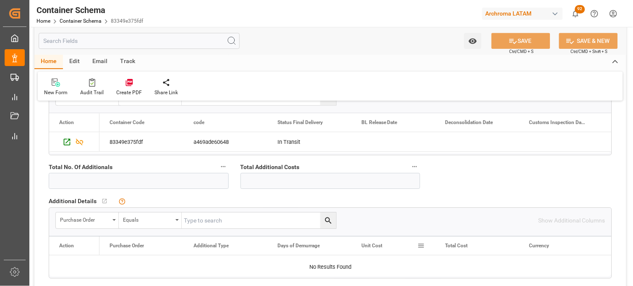
scroll to position [1978, 0]
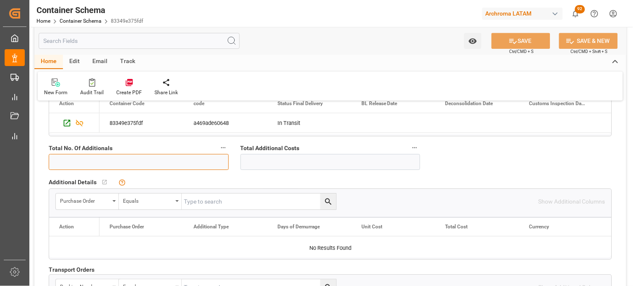
click at [217, 159] on input "text" at bounding box center [139, 162] width 180 height 16
click at [224, 146] on icon "button" at bounding box center [223, 147] width 7 height 7
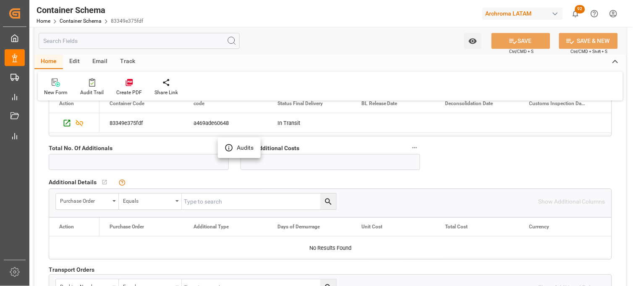
click at [231, 165] on div at bounding box center [316, 143] width 633 height 286
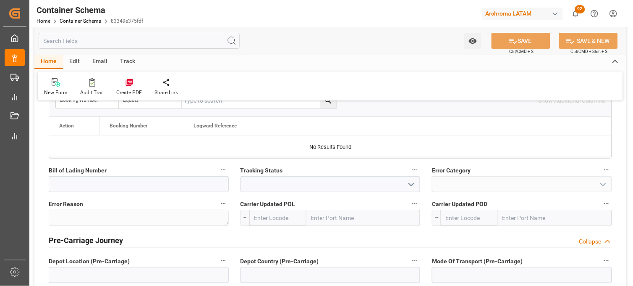
scroll to position [2184, 0]
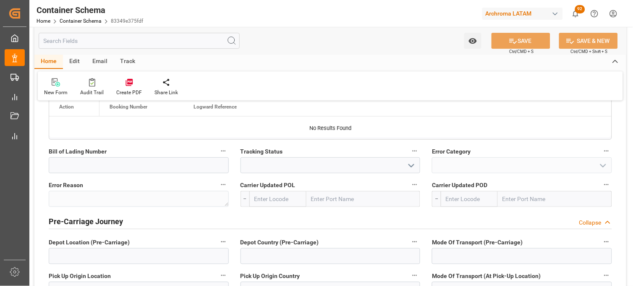
click at [231, 165] on div "Bill of Lading Number" at bounding box center [139, 159] width 192 height 34
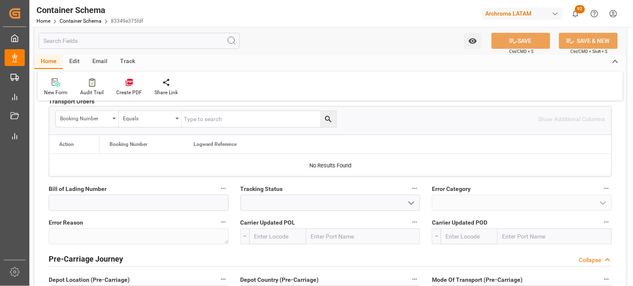
scroll to position [2127, 0]
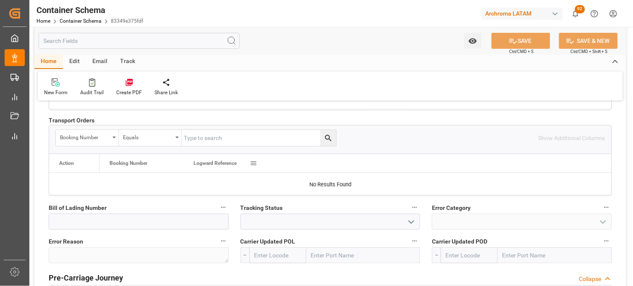
click at [231, 165] on span "Logward Reference" at bounding box center [215, 163] width 43 height 6
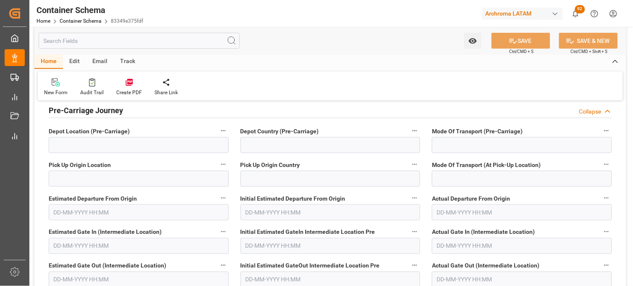
scroll to position [2295, 0]
click at [240, 149] on div "Depot Country (Pre-Carriage)" at bounding box center [331, 138] width 192 height 34
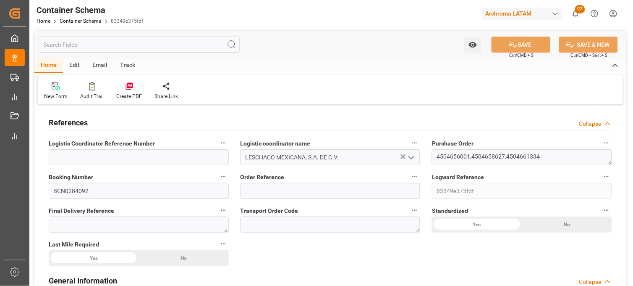
scroll to position [0, 0]
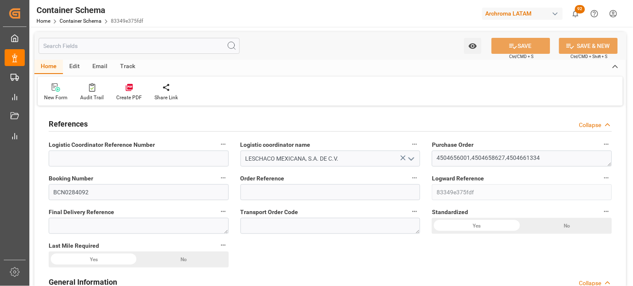
click at [240, 149] on div "Logistic coordinator name LESCHACO MEXICANA, S.A. DE C.V." at bounding box center [331, 153] width 192 height 34
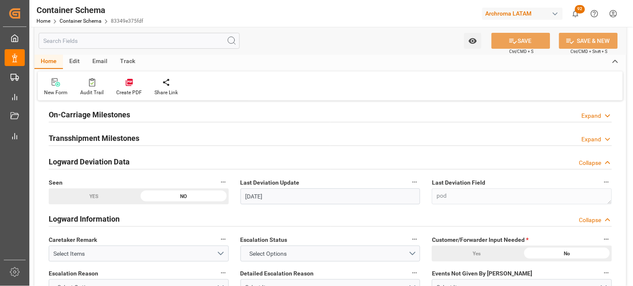
scroll to position [1568, 0]
